Goal: Task Accomplishment & Management: Manage account settings

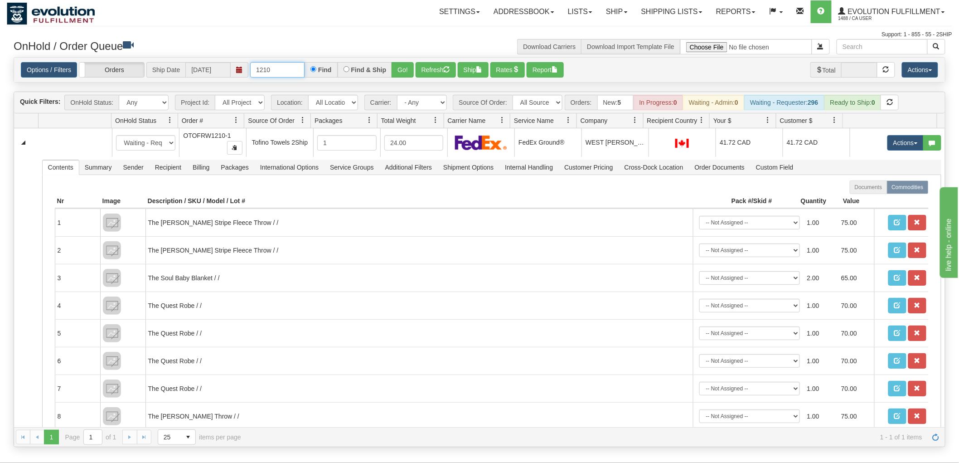
click at [297, 65] on input "1210" at bounding box center [277, 69] width 54 height 15
click at [406, 71] on button "Go!" at bounding box center [403, 69] width 22 height 15
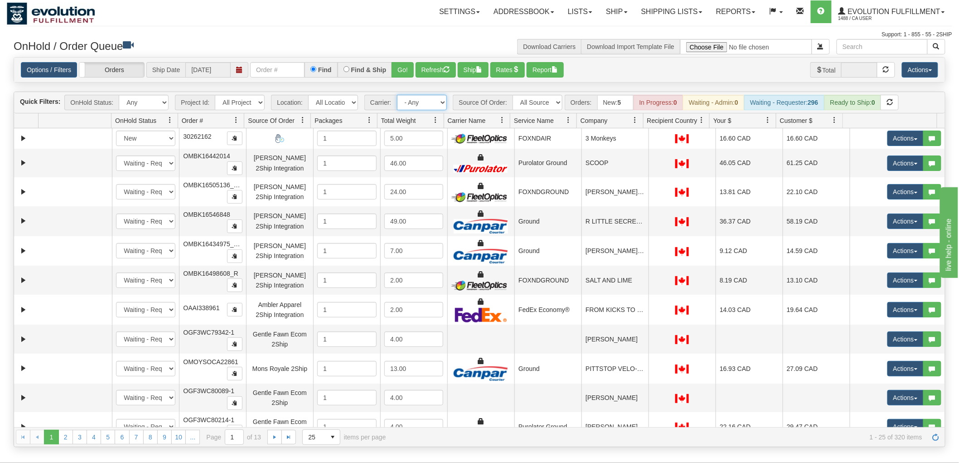
click at [440, 101] on select "- Any - Has NO carrier assigned - Has a carrier assigned FleetOptics Inc. My Ca…" at bounding box center [422, 102] width 50 height 15
click at [557, 97] on select "All Sources AirBlaster 2Ship Integration Ambler Apparel 2Ship Integration Blast…" at bounding box center [538, 102] width 50 height 15
click at [513, 95] on select "All Sources AirBlaster 2Ship Integration Ambler Apparel 2Ship Integration Blast…" at bounding box center [538, 102] width 50 height 15
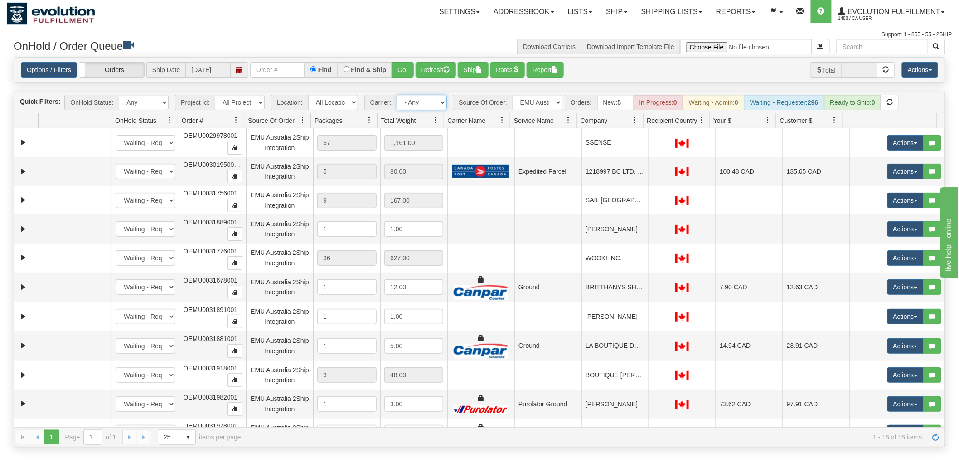
click at [410, 102] on select "- Any - Has NO carrier assigned - Has a carrier assigned FleetOptics Inc. My Ca…" at bounding box center [422, 102] width 50 height 15
click at [421, 97] on select "- Any - Has NO carrier assigned - Has a carrier assigned FleetOptics Inc. My Ca…" at bounding box center [422, 102] width 50 height 15
click at [530, 99] on select "All Sources AirBlaster 2Ship Integration Ambler Apparel 2Ship Integration Blast…" at bounding box center [538, 102] width 50 height 15
select select "[PERSON_NAME] 2Ship Integration"
click at [513, 95] on select "All Sources AirBlaster 2Ship Integration Ambler Apparel 2Ship Integration Blast…" at bounding box center [538, 102] width 50 height 15
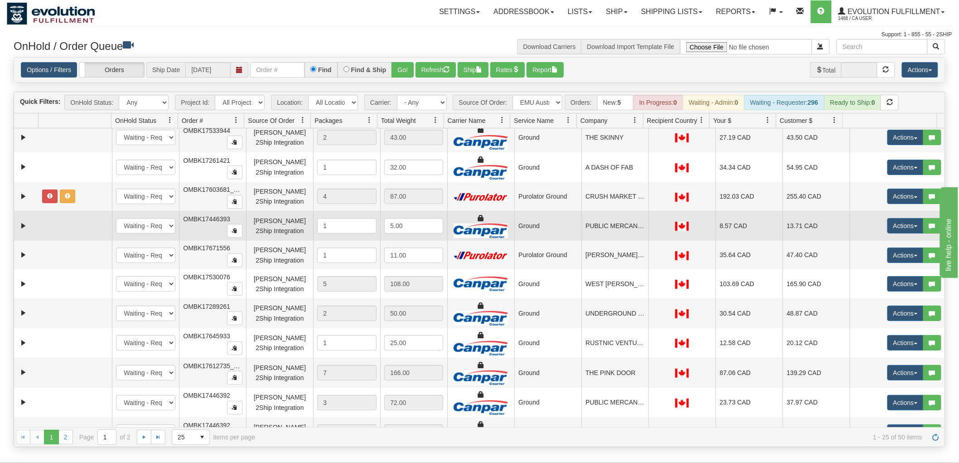
scroll to position [439, 0]
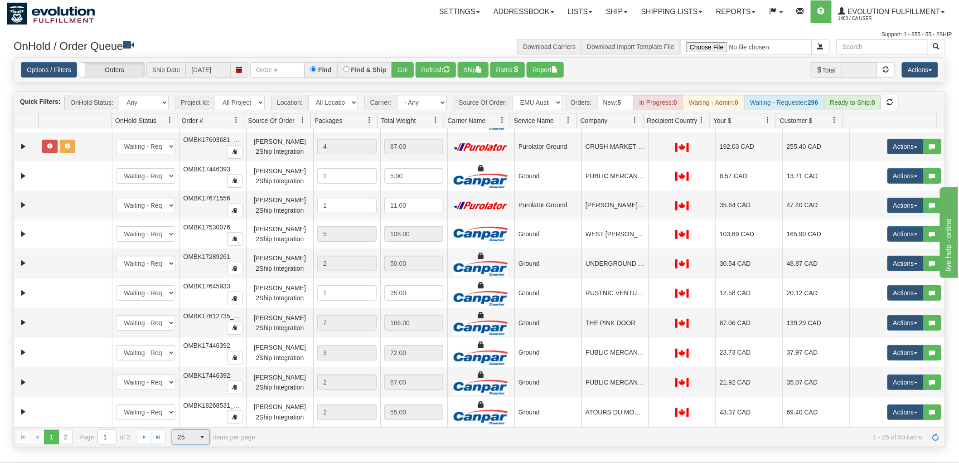
click at [182, 437] on span "25" at bounding box center [184, 437] width 12 height 9
click at [185, 420] on span "100" at bounding box center [181, 422] width 10 height 9
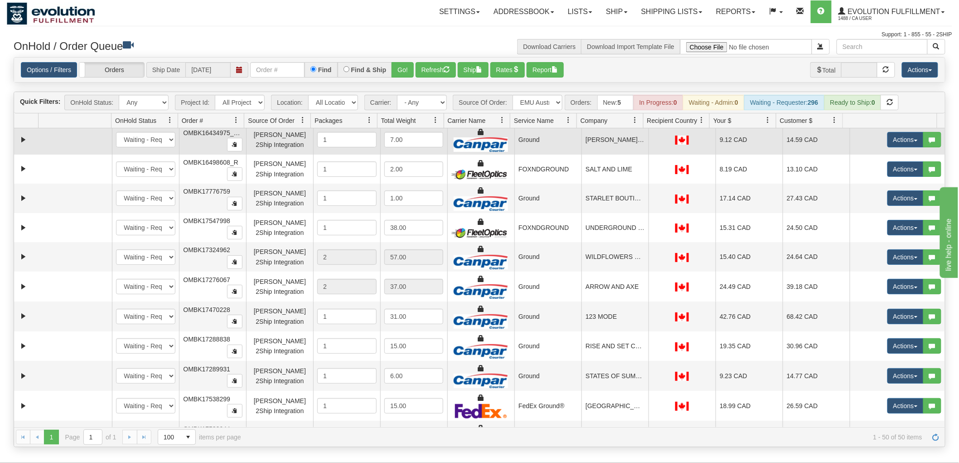
scroll to position [0, 0]
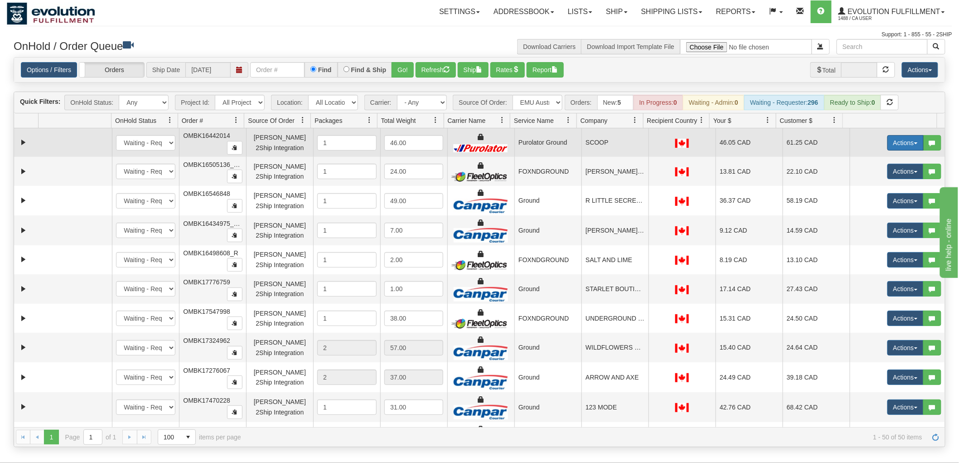
click at [897, 143] on button "Actions" at bounding box center [906, 142] width 36 height 15
click at [865, 206] on span "Delete" at bounding box center [872, 207] width 24 height 7
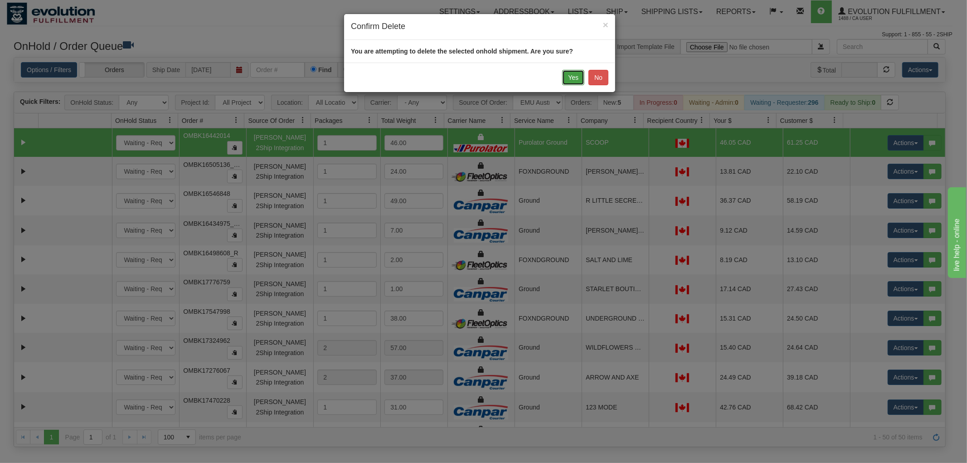
click at [570, 78] on button "Yes" at bounding box center [573, 77] width 22 height 15
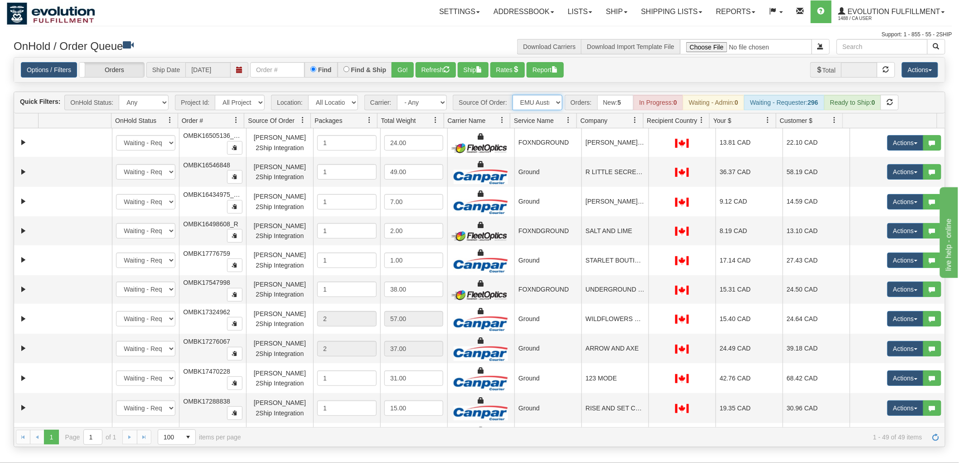
click at [521, 101] on select "All Sources AirBlaster 2Ship Integration Ambler Apparel 2Ship Integration Blast…" at bounding box center [538, 102] width 50 height 15
select select "grid toolbar"
click at [513, 95] on select "All Sources AirBlaster 2Ship Integration Ambler Apparel 2Ship Integration Blast…" at bounding box center [538, 102] width 50 height 15
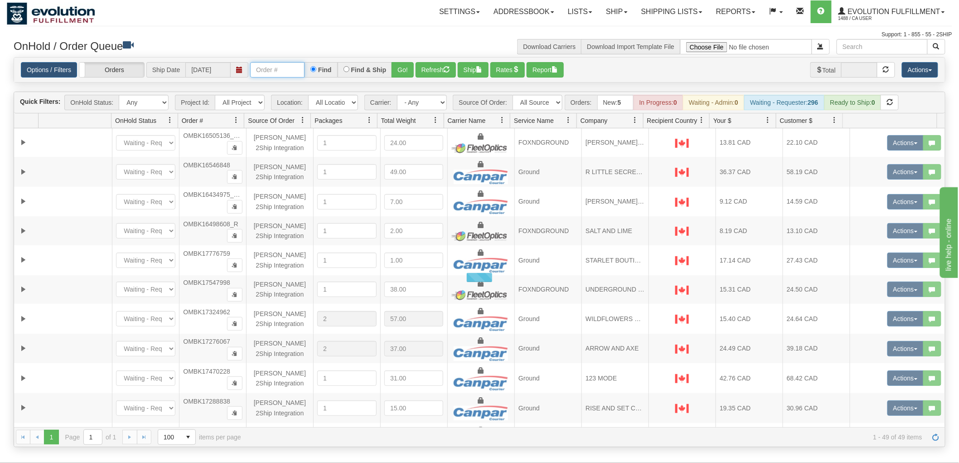
click at [277, 69] on input "text" at bounding box center [277, 69] width 54 height 15
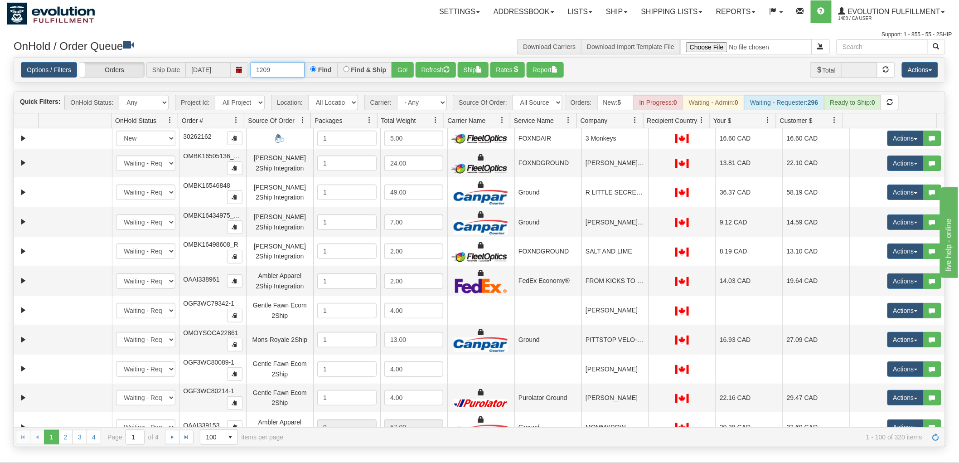
type input "1209"
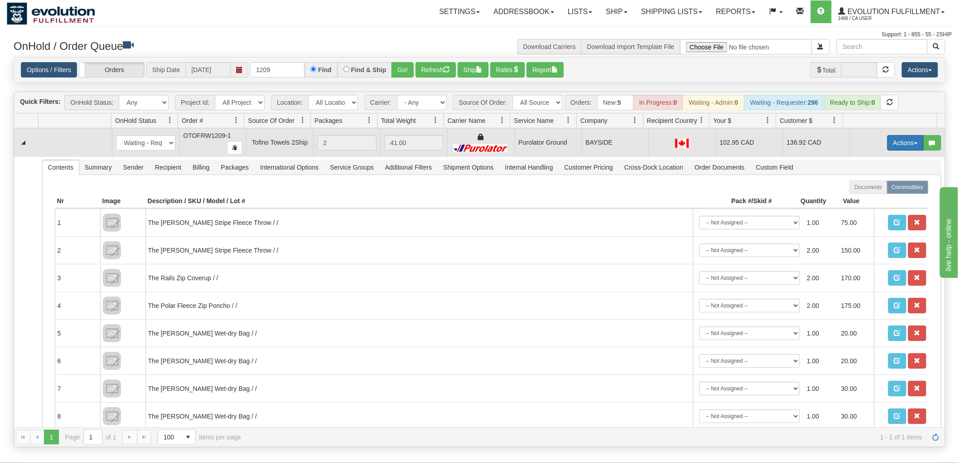
click at [894, 145] on button "Actions" at bounding box center [906, 142] width 36 height 15
click at [877, 184] on span "Rate All Services" at bounding box center [887, 183] width 54 height 7
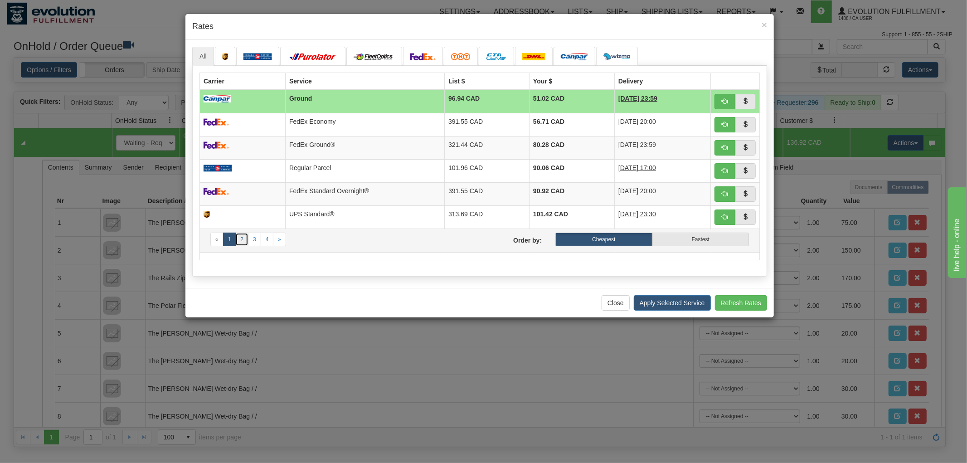
click at [244, 244] on link "2" at bounding box center [241, 240] width 13 height 14
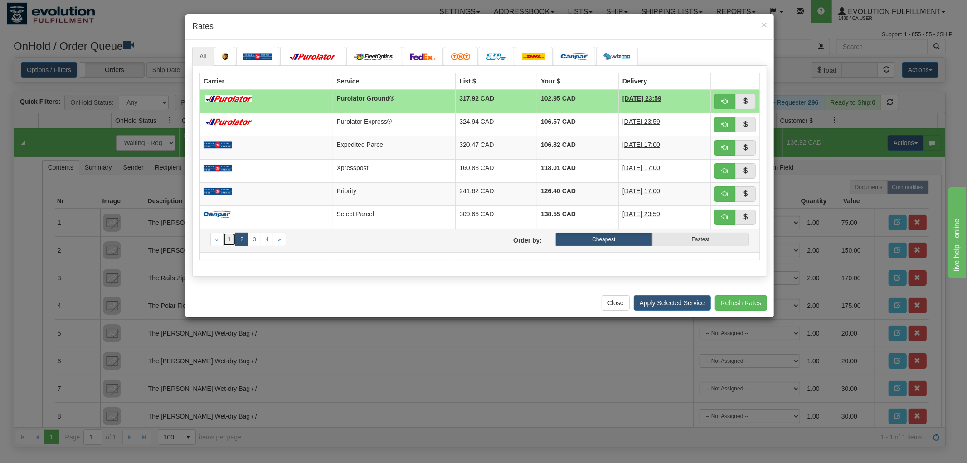
click at [229, 236] on link "1" at bounding box center [229, 240] width 13 height 14
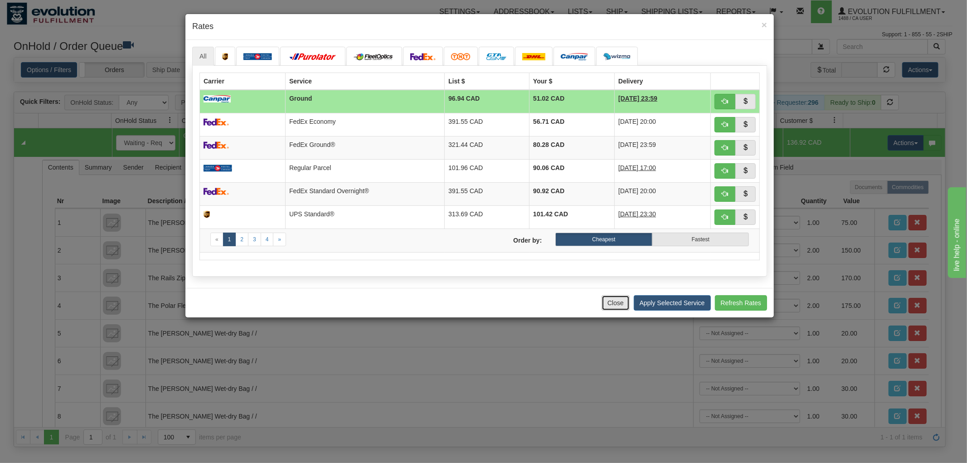
click at [621, 300] on button "Close" at bounding box center [616, 302] width 28 height 15
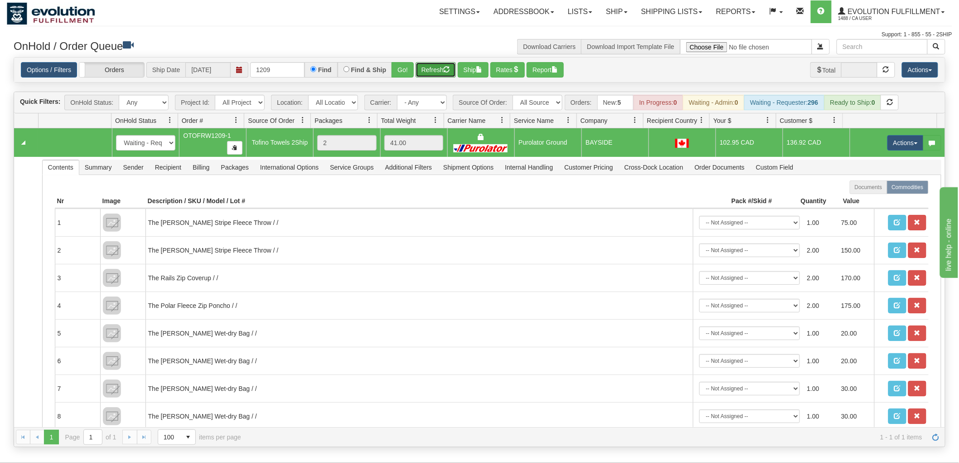
click at [441, 64] on button "Refresh" at bounding box center [436, 69] width 40 height 15
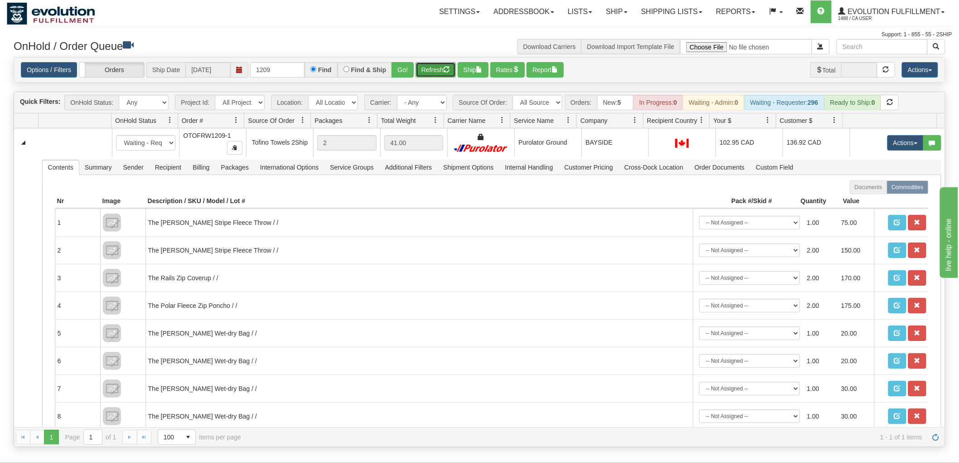
click at [420, 65] on button "Refresh" at bounding box center [436, 69] width 40 height 15
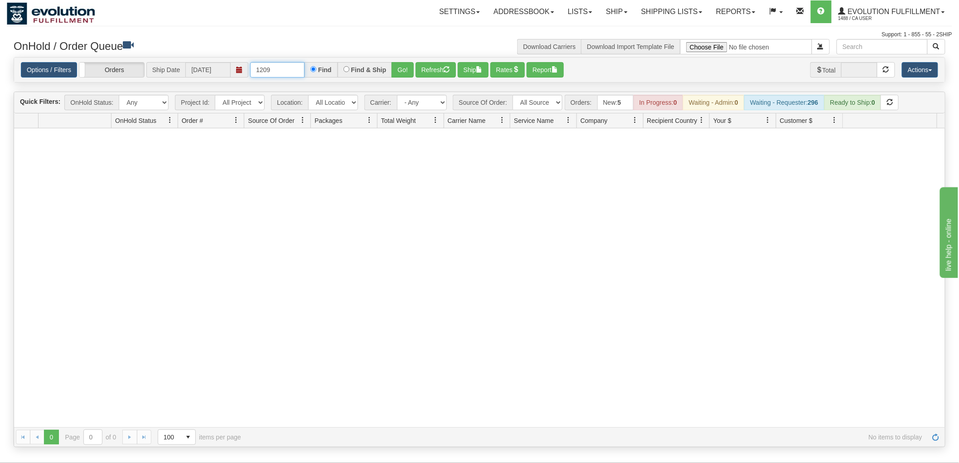
drag, startPoint x: 277, startPoint y: 69, endPoint x: 153, endPoint y: 71, distance: 124.3
click at [153, 71] on div "Options / Filters Group Shipments Orders Ship Date [DATE] 1209 Find Find & Ship…" at bounding box center [480, 69] width 918 height 15
click at [404, 62] on button "Go!" at bounding box center [403, 69] width 22 height 15
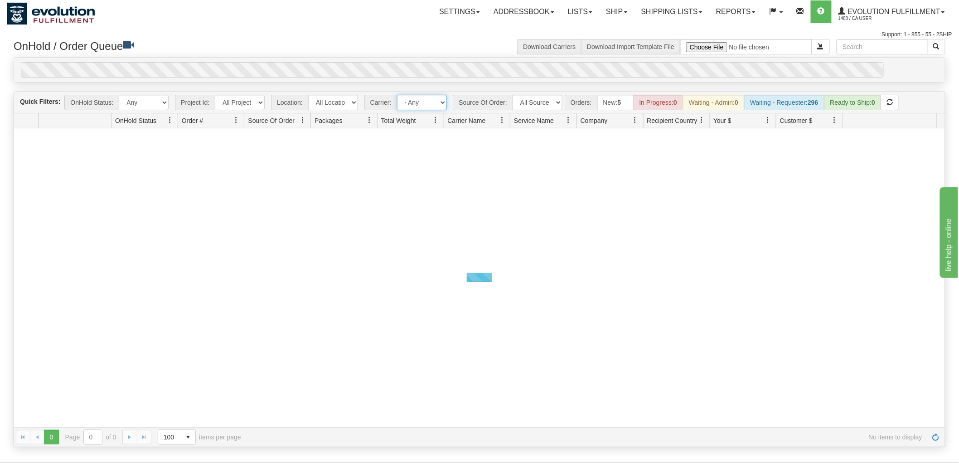
click at [417, 95] on select "- Any - Has NO carrier assigned - Has a carrier assigned FleetOptics Inc. My Ca…" at bounding box center [422, 102] width 50 height 15
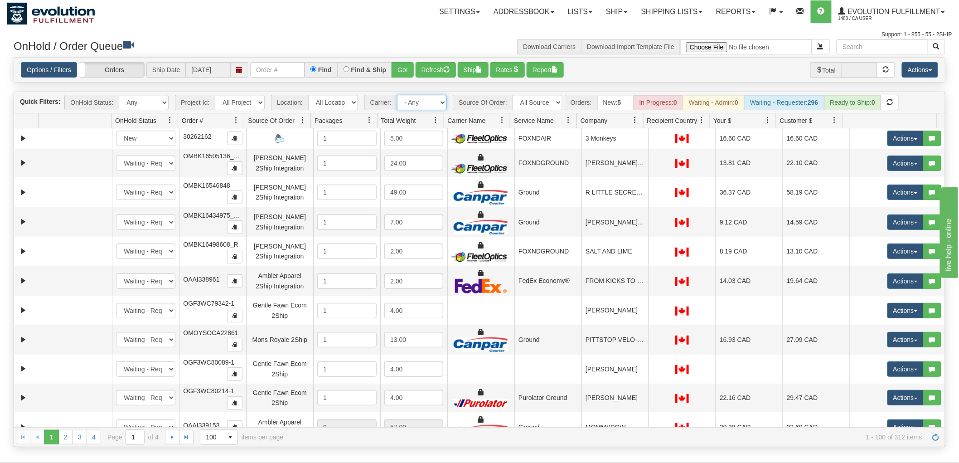
select select "11"
click at [397, 95] on select "- Any - Has NO carrier assigned - Has a carrier assigned FleetOptics Inc. My Ca…" at bounding box center [422, 102] width 50 height 15
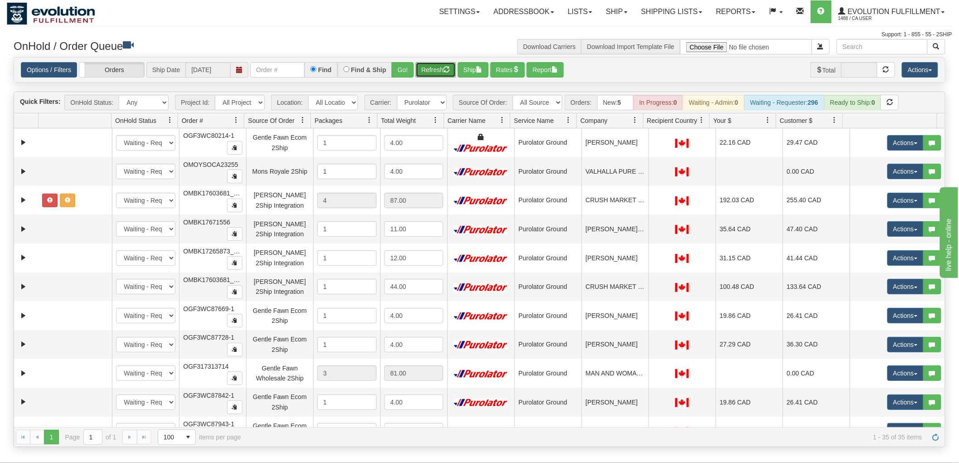
click at [441, 67] on button "Refresh" at bounding box center [436, 69] width 40 height 15
click at [426, 103] on select "- Any - Has NO carrier assigned - Has a carrier assigned FleetOptics Inc. My Ca…" at bounding box center [422, 102] width 50 height 15
click at [397, 95] on select "- Any - Has NO carrier assigned - Has a carrier assigned FleetOptics Inc. My Ca…" at bounding box center [422, 102] width 50 height 15
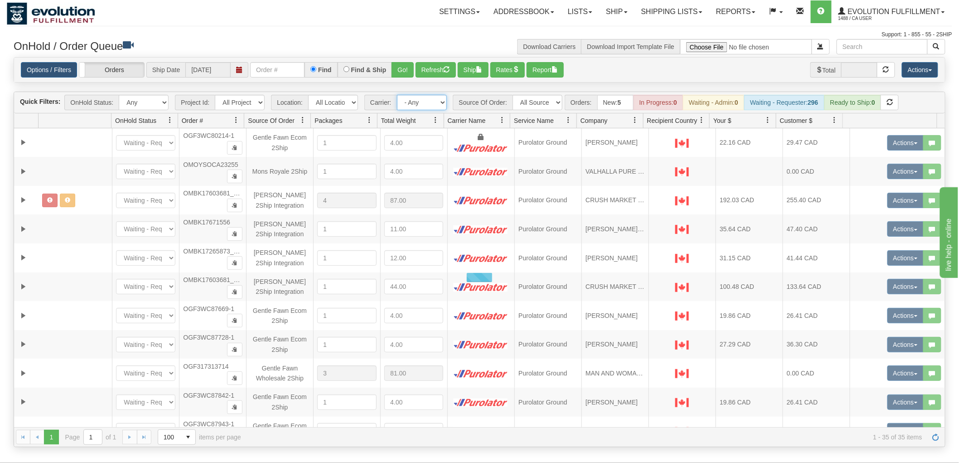
click at [423, 106] on select "- Any - Has NO carrier assigned - Has a carrier assigned FleetOptics Inc. My Ca…" at bounding box center [422, 102] width 50 height 15
select select "-1"
click at [397, 95] on select "- Any - Has NO carrier assigned - Has a carrier assigned FleetOptics Inc. My Ca…" at bounding box center [422, 102] width 50 height 15
